Goal: Task Accomplishment & Management: Manage account settings

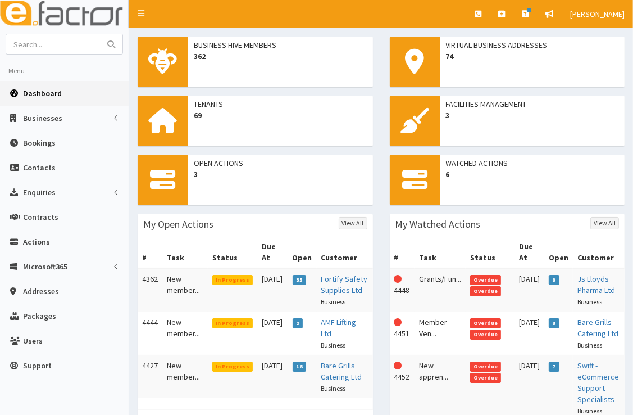
click at [44, 98] on span "Dashboard" at bounding box center [42, 93] width 39 height 10
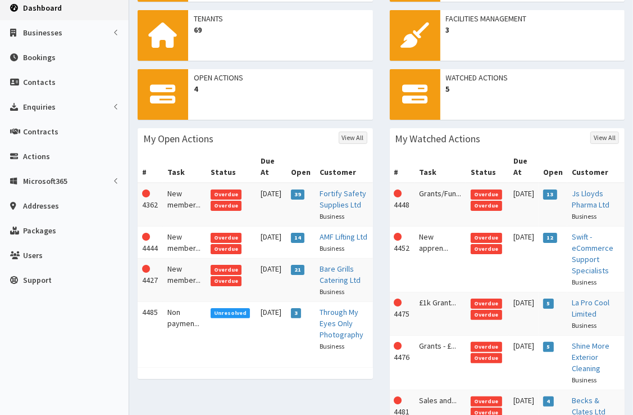
scroll to position [85, 0]
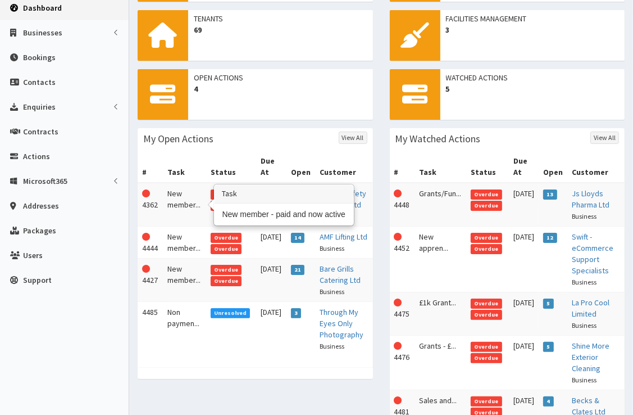
click at [179, 199] on td "New member..." at bounding box center [184, 205] width 43 height 44
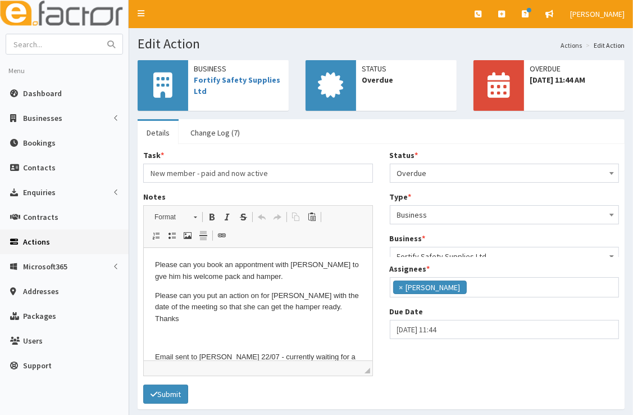
scroll to position [133, 0]
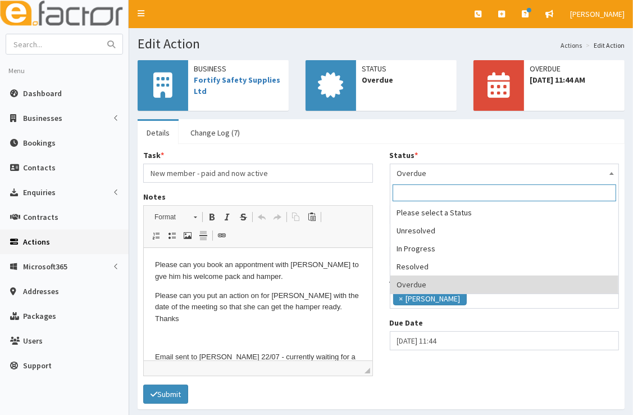
click at [444, 169] on span "Overdue" at bounding box center [504, 173] width 215 height 16
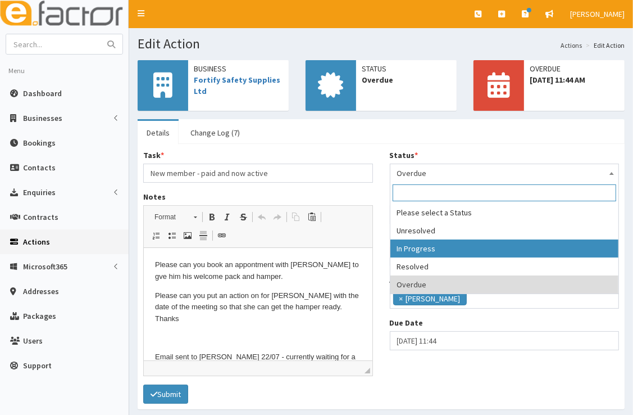
select select "2"
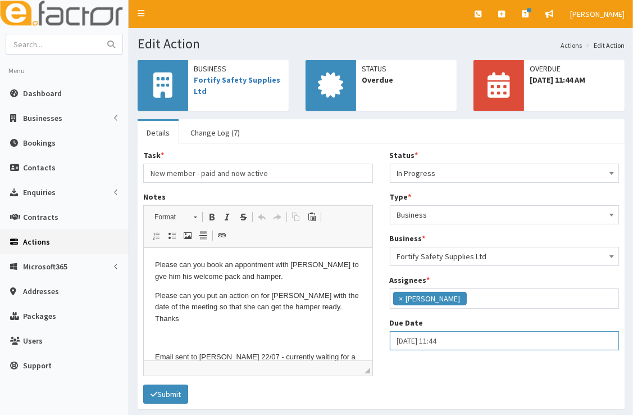
select select "11"
select select "44"
click at [440, 343] on input "22-08-2025 11:44" at bounding box center [505, 340] width 230 height 19
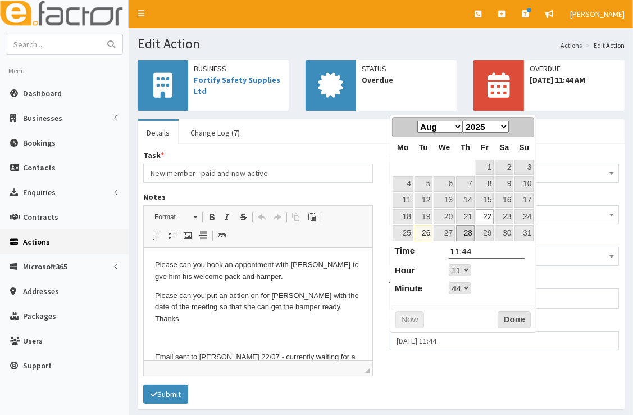
click at [465, 235] on link "28" at bounding box center [465, 232] width 19 height 15
type input "28-08-2025 11:44"
select select "11"
select select "44"
click at [513, 315] on button "Done" at bounding box center [514, 320] width 33 height 18
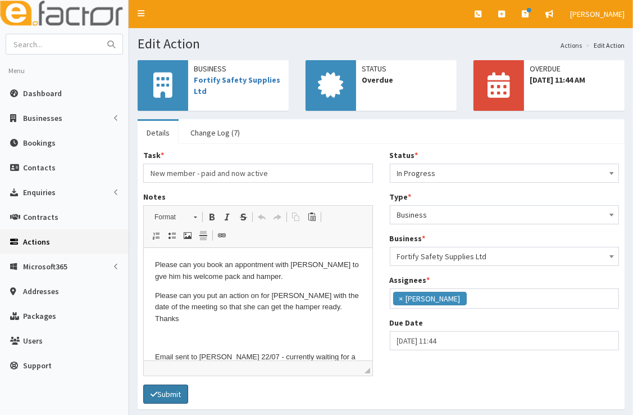
click at [162, 398] on button "Submit" at bounding box center [165, 393] width 45 height 19
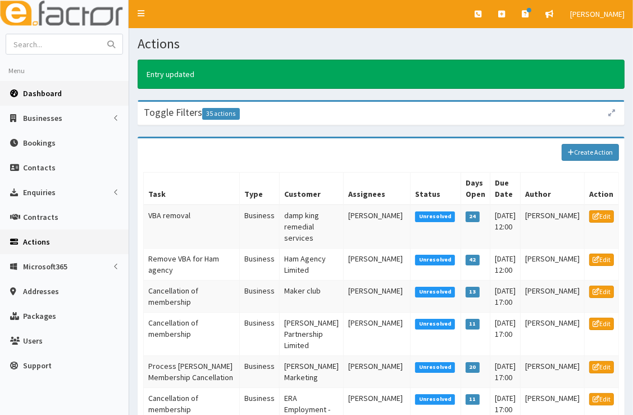
click at [62, 98] on link "Dashboard" at bounding box center [64, 93] width 129 height 25
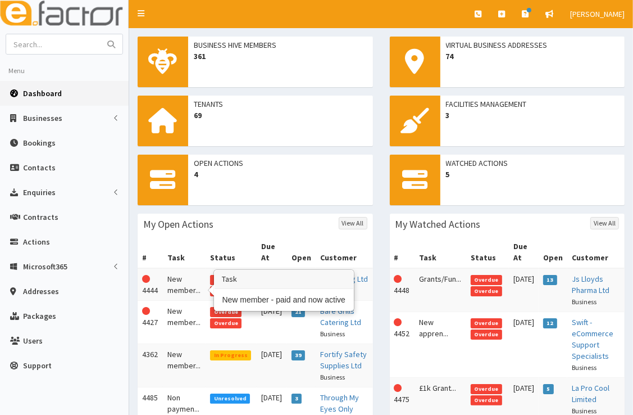
click at [171, 273] on td "New member..." at bounding box center [184, 284] width 43 height 33
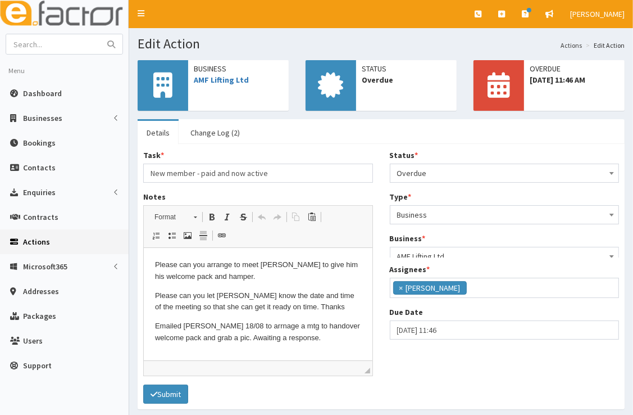
scroll to position [133, 0]
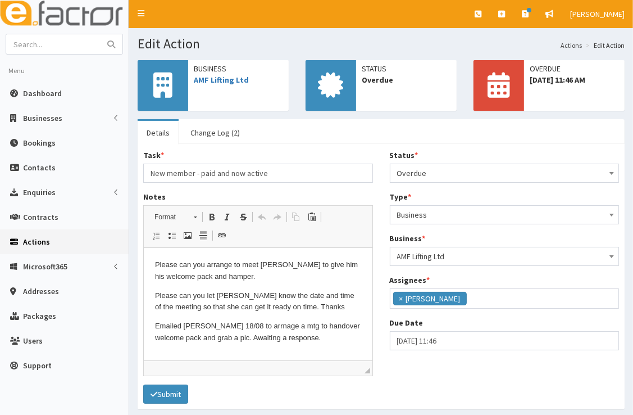
click at [232, 73] on span "Business" at bounding box center [238, 68] width 89 height 11
